Goal: Register for event/course

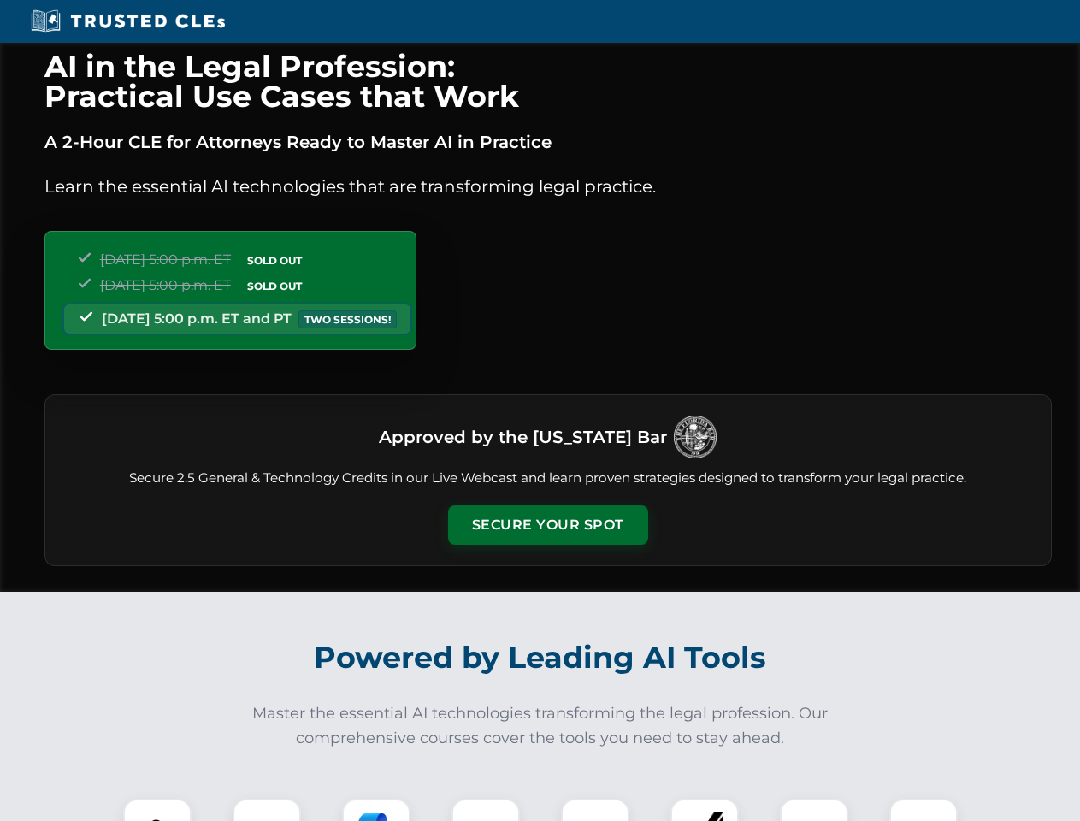
click at [547, 525] on button "Secure Your Spot" at bounding box center [548, 524] width 200 height 39
click at [157, 810] on img at bounding box center [158, 833] width 50 height 50
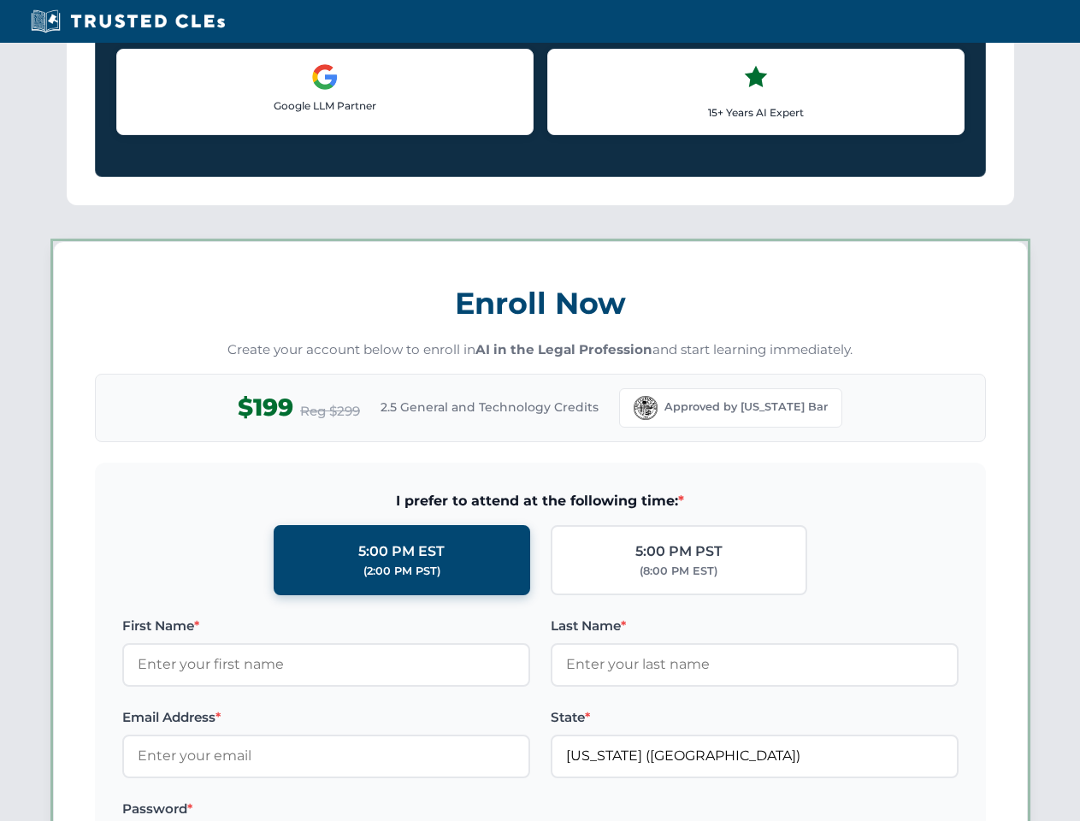
click at [376, 810] on label "Password *" at bounding box center [326, 809] width 408 height 21
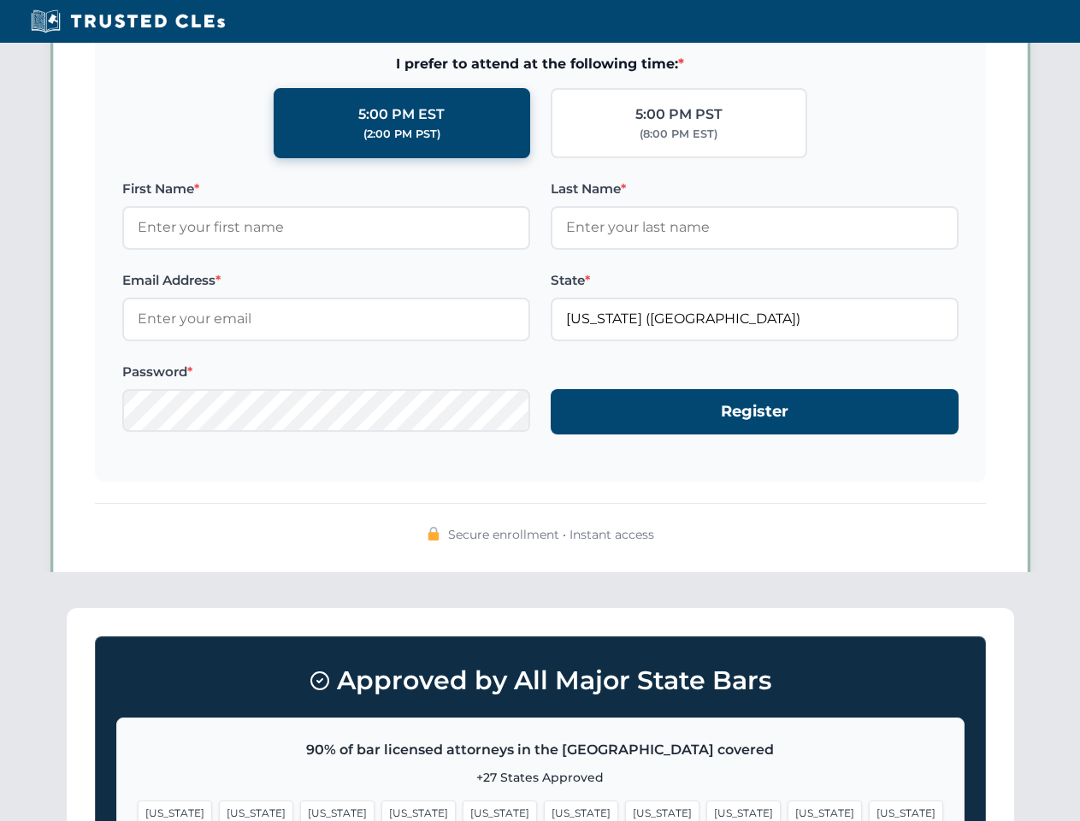
click at [788, 810] on span "[US_STATE]" at bounding box center [825, 813] width 74 height 25
